Goal: Find specific page/section: Find specific page/section

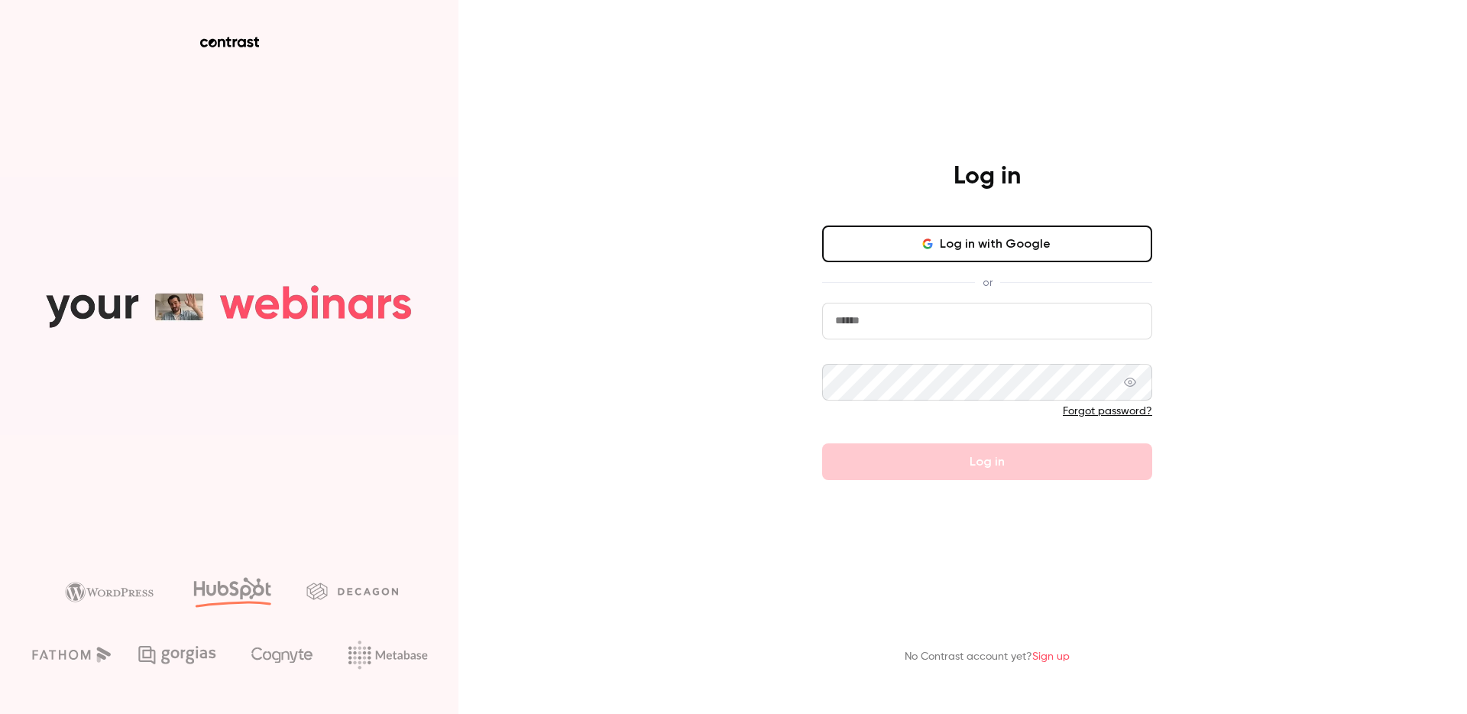
click at [895, 322] on input "email" at bounding box center [987, 321] width 330 height 37
type input "**********"
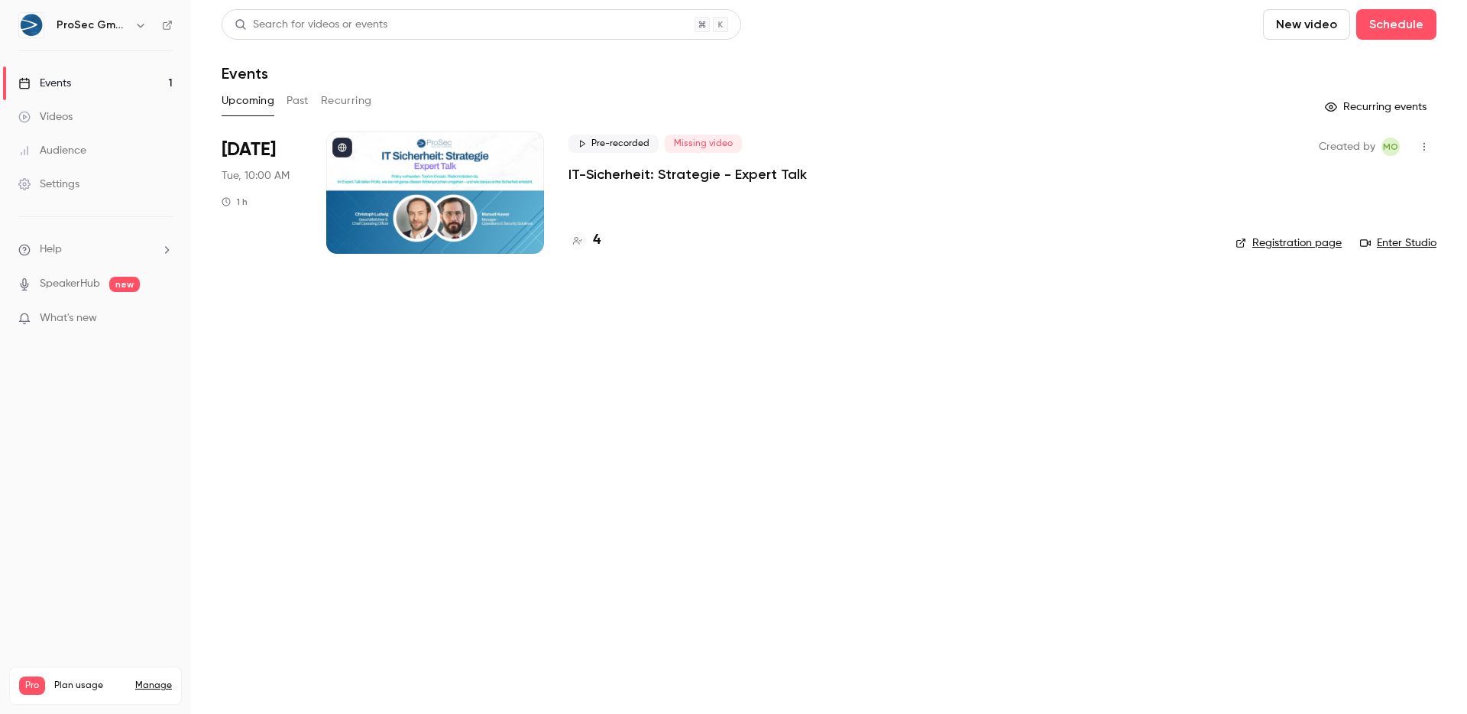
click at [597, 238] on h4 "4" at bounding box center [597, 240] width 8 height 21
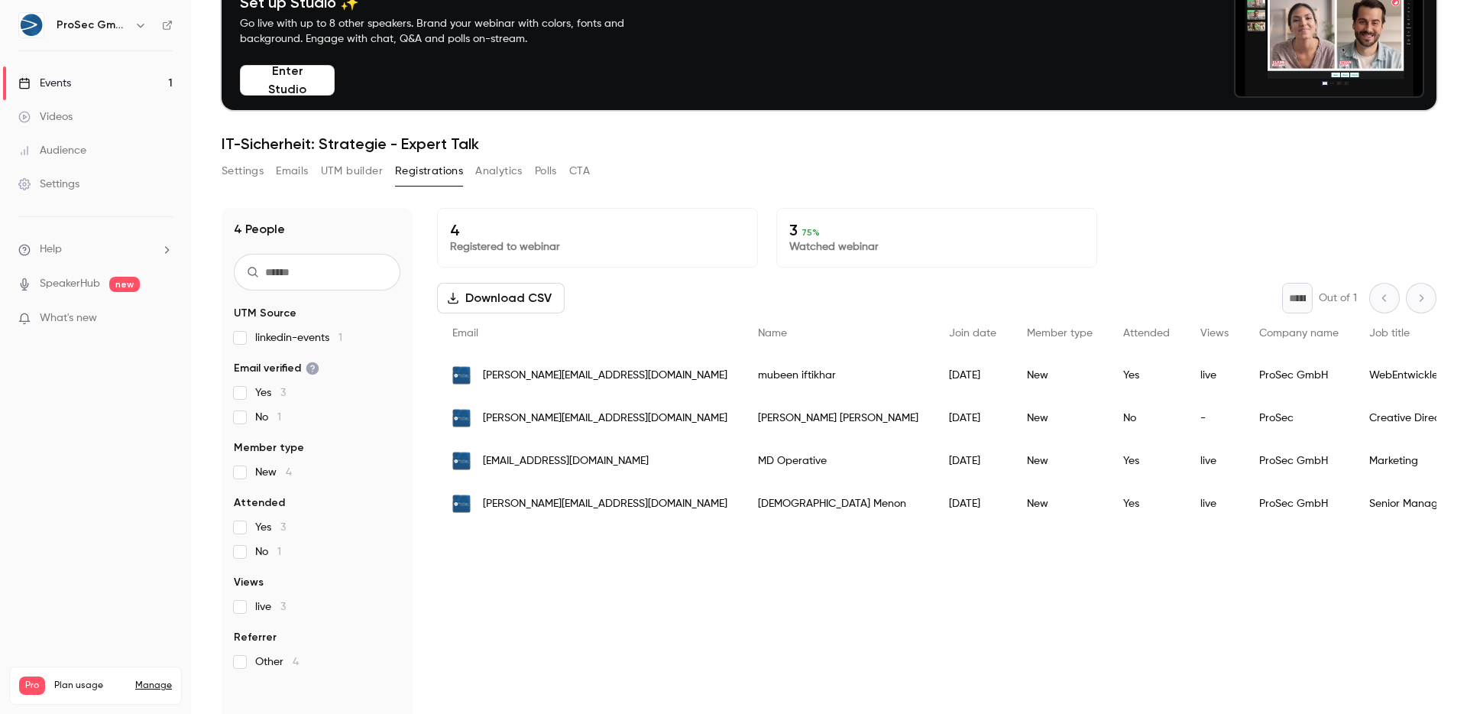
scroll to position [150, 0]
